Goal: Task Accomplishment & Management: Manage account settings

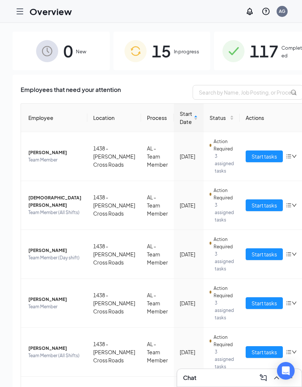
click at [255, 54] on span "117" at bounding box center [263, 50] width 29 height 25
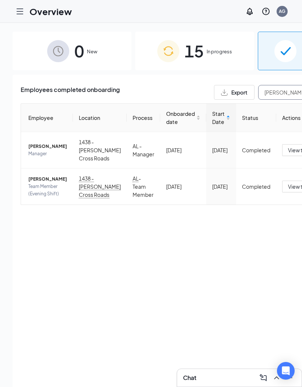
type input "[PERSON_NAME]"
click at [213, 48] on span "In progress" at bounding box center [218, 51] width 25 height 7
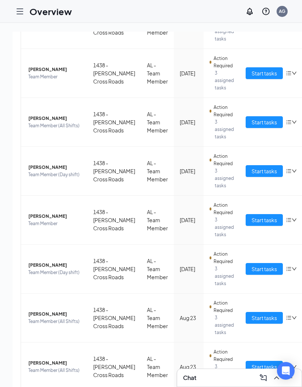
scroll to position [230, 0]
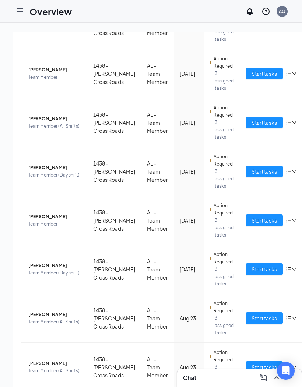
click at [32, 7] on h1 "Overview" at bounding box center [50, 11] width 42 height 13
click at [18, 11] on icon "Hamburger" at bounding box center [20, 11] width 6 height 5
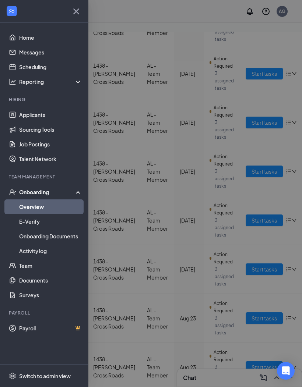
click at [51, 118] on link "Applicants" at bounding box center [50, 114] width 63 height 15
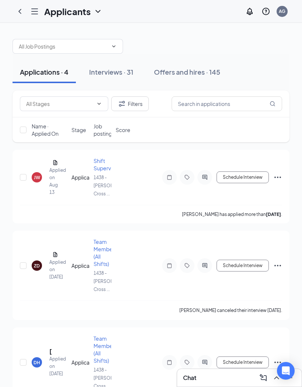
click at [110, 70] on div "Interviews · 31" at bounding box center [111, 71] width 44 height 9
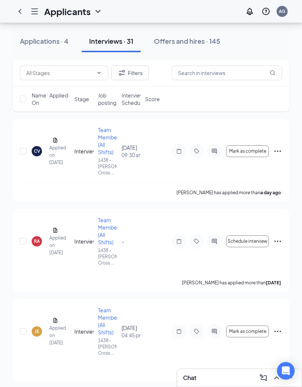
scroll to position [20, 0]
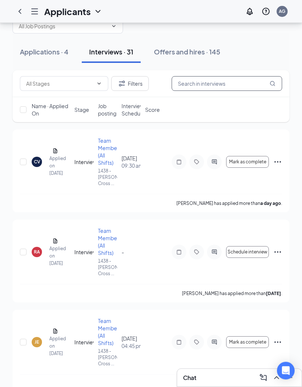
click at [242, 87] on input "text" at bounding box center [226, 84] width 110 height 15
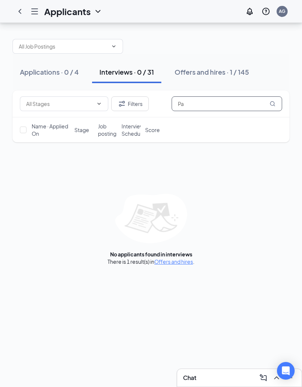
type input "P"
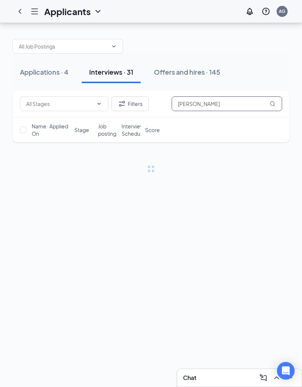
type input "[PERSON_NAME]"
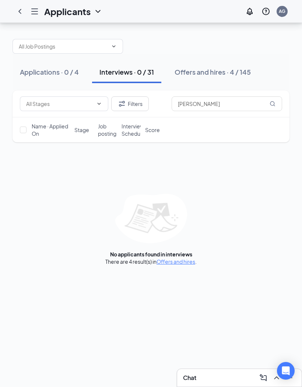
click at [232, 67] on div "Offers and hires · 4 / 145" at bounding box center [212, 71] width 76 height 9
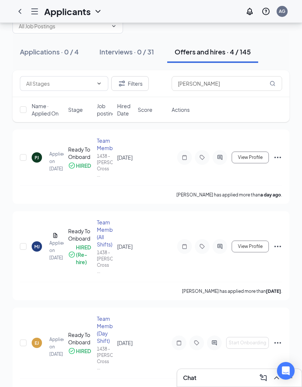
click at [47, 160] on div "[PERSON_NAME] Applied on [DATE]" at bounding box center [48, 157] width 32 height 30
click at [109, 143] on div "Team Member" at bounding box center [105, 144] width 16 height 15
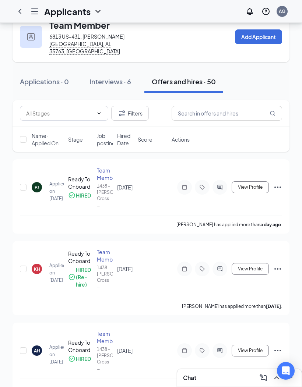
click at [46, 177] on div "[PERSON_NAME] Applied on [DATE]" at bounding box center [48, 187] width 32 height 30
click at [252, 185] on span "View Profile" at bounding box center [250, 187] width 25 height 5
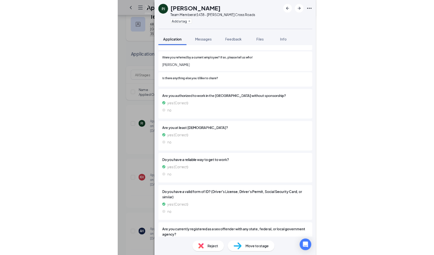
scroll to position [341, 0]
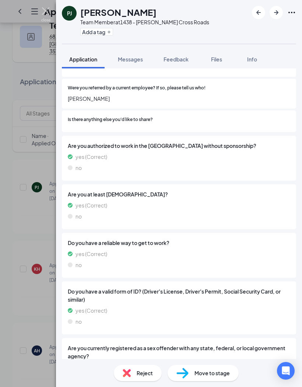
click at [49, 9] on img at bounding box center [45, 14] width 9 height 14
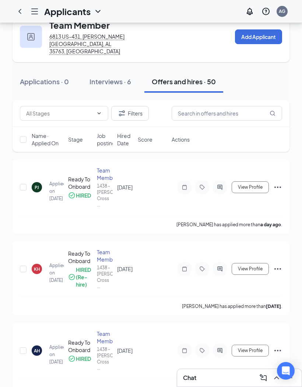
click at [106, 167] on div "Team Member" at bounding box center [105, 174] width 16 height 15
click at [82, 180] on div "Ready To Onboard" at bounding box center [80, 182] width 24 height 15
click at [110, 167] on div "Team Member" at bounding box center [105, 174] width 16 height 15
click at [105, 170] on div "Team Member" at bounding box center [105, 174] width 16 height 15
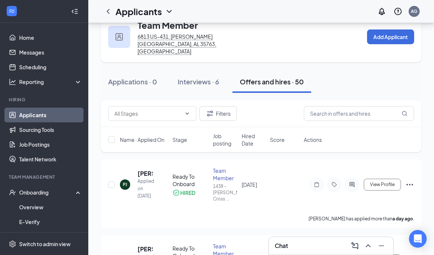
click at [128, 179] on div "PJ" at bounding box center [125, 184] width 10 height 10
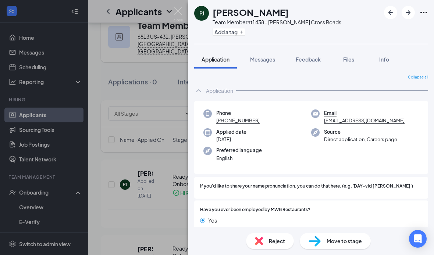
click at [301, 58] on span "Info" at bounding box center [384, 59] width 10 height 7
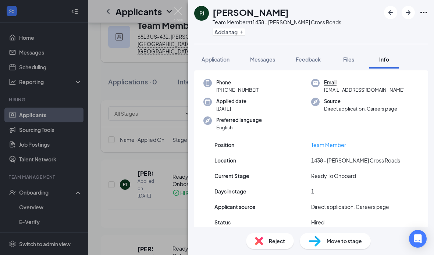
scroll to position [18, 0]
click at [301, 15] on icon "Ellipses" at bounding box center [423, 12] width 9 height 9
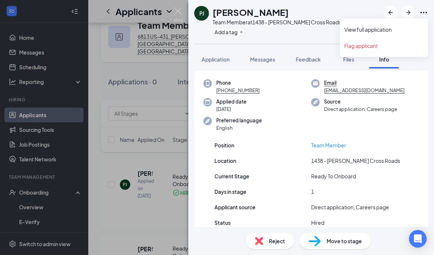
click at [301, 28] on link "View full application" at bounding box center [383, 29] width 79 height 7
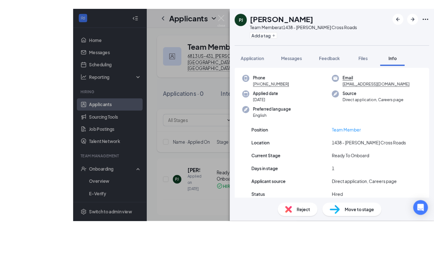
scroll to position [33, 0]
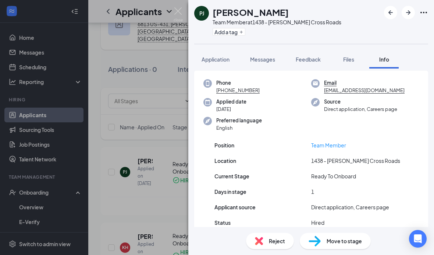
click at [180, 11] on img at bounding box center [178, 14] width 9 height 14
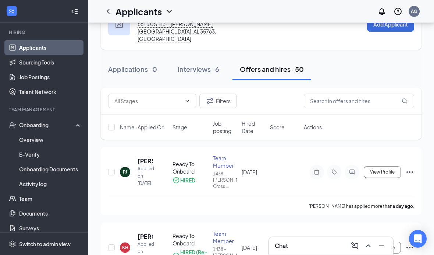
scroll to position [74, 0]
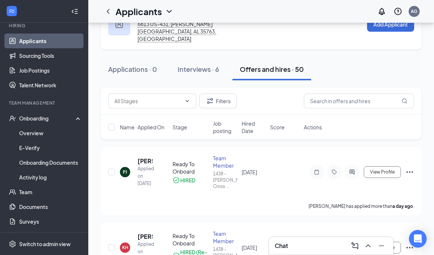
click at [48, 136] on link "Overview" at bounding box center [50, 132] width 63 height 15
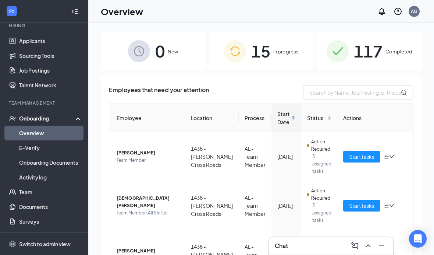
click at [276, 48] on span "In progress" at bounding box center [285, 51] width 25 height 7
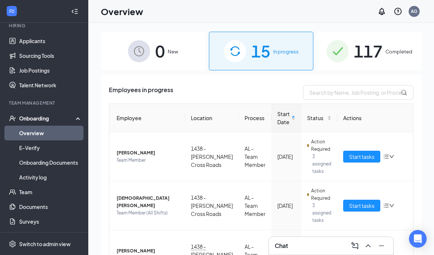
click at [301, 50] on span "Completed" at bounding box center [398, 51] width 27 height 7
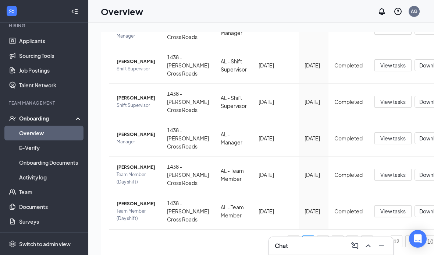
scroll to position [318, 0]
click at [301, 178] on td "View tasks Download" at bounding box center [415, 174] width 92 height 36
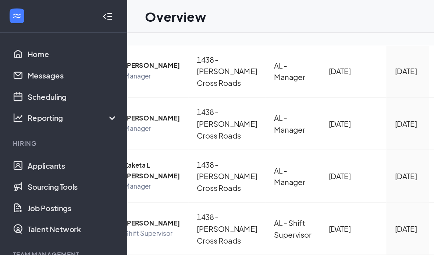
scroll to position [0, 29]
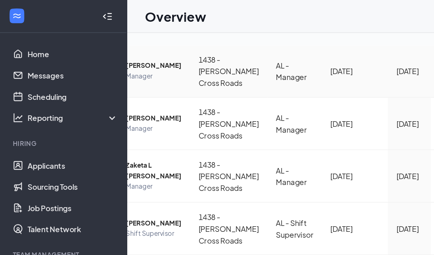
click at [200, 68] on td "AL - Manager" at bounding box center [205, 49] width 38 height 36
click at [73, 9] on icon "Collapse" at bounding box center [74, 11] width 7 height 7
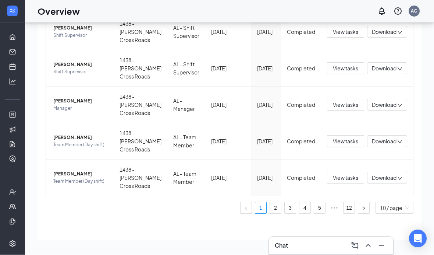
scroll to position [0, 0]
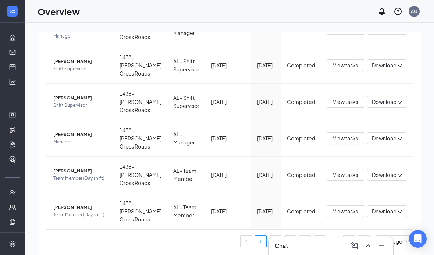
click at [301, 215] on span "View tasks" at bounding box center [345, 211] width 25 height 8
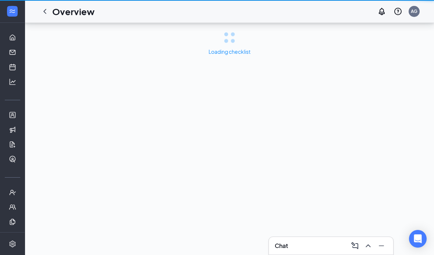
scroll to position [30, 0]
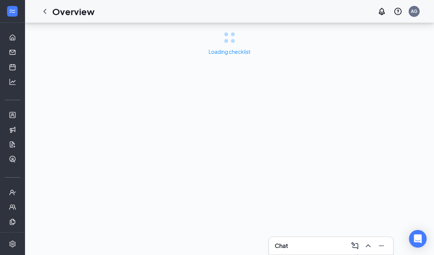
click at [40, 15] on icon "ChevronLeft" at bounding box center [44, 11] width 9 height 9
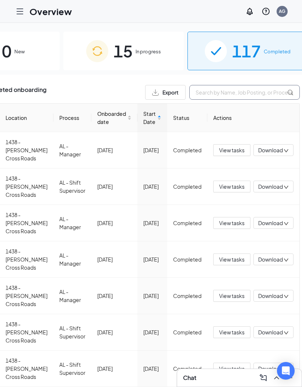
click at [246, 94] on input "text" at bounding box center [244, 92] width 110 height 15
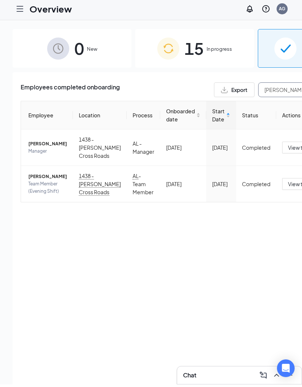
scroll to position [3, 0]
type input "[PERSON_NAME]"
click at [22, 15] on icon "Hamburger" at bounding box center [19, 11] width 9 height 9
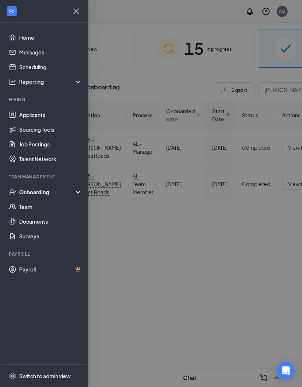
click at [19, 114] on link "Applicants" at bounding box center [50, 114] width 63 height 15
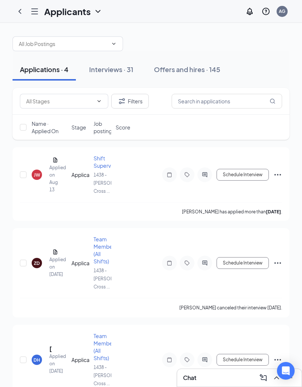
click at [178, 70] on div "Offers and hires · 145" at bounding box center [187, 69] width 66 height 9
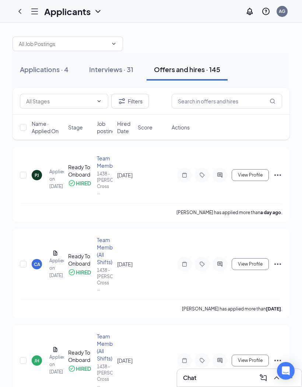
click at [251, 173] on span "View Profile" at bounding box center [250, 175] width 25 height 5
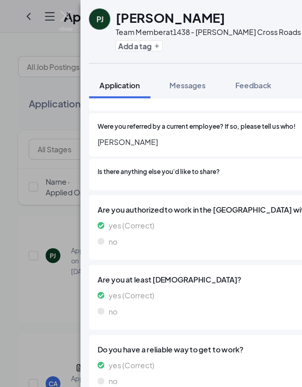
scroll to position [338, 0]
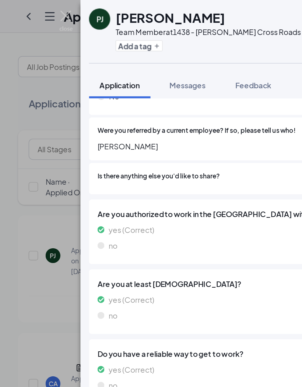
click at [47, 10] on img at bounding box center [45, 14] width 9 height 14
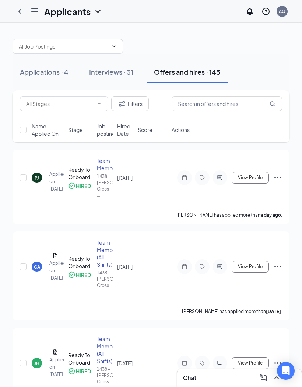
click at [23, 11] on icon "ChevronLeft" at bounding box center [19, 11] width 9 height 9
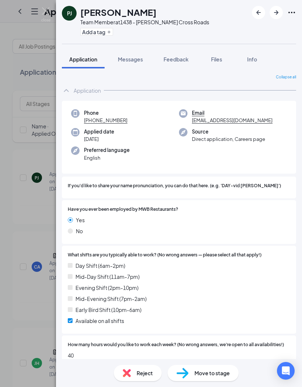
click at [15, 11] on div "[PERSON_NAME] Team Member at 1438 - [PERSON_NAME] Cross Roads Add a tag Applica…" at bounding box center [151, 193] width 302 height 387
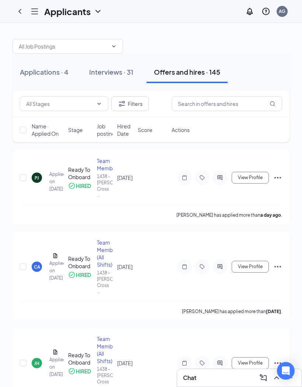
click at [17, 11] on icon "ChevronLeft" at bounding box center [19, 11] width 9 height 9
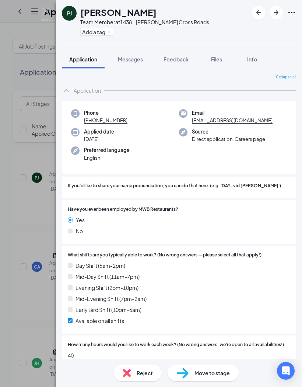
click at [10, 12] on div "[PERSON_NAME] Team Member at 1438 - [PERSON_NAME] Cross Roads Add a tag Applica…" at bounding box center [151, 193] width 302 height 387
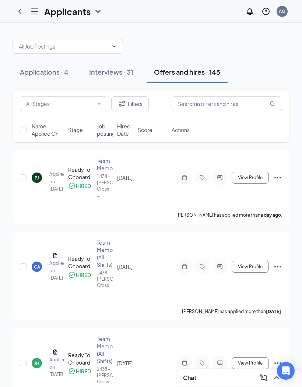
click at [34, 13] on icon "Hamburger" at bounding box center [34, 11] width 9 height 9
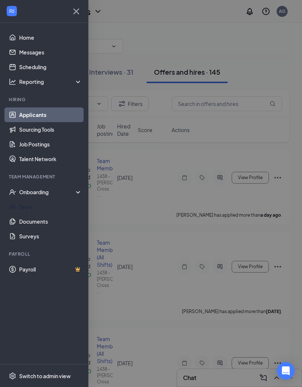
click at [25, 209] on link "Team" at bounding box center [50, 206] width 63 height 15
